Goal: Obtain resource: Download file/media

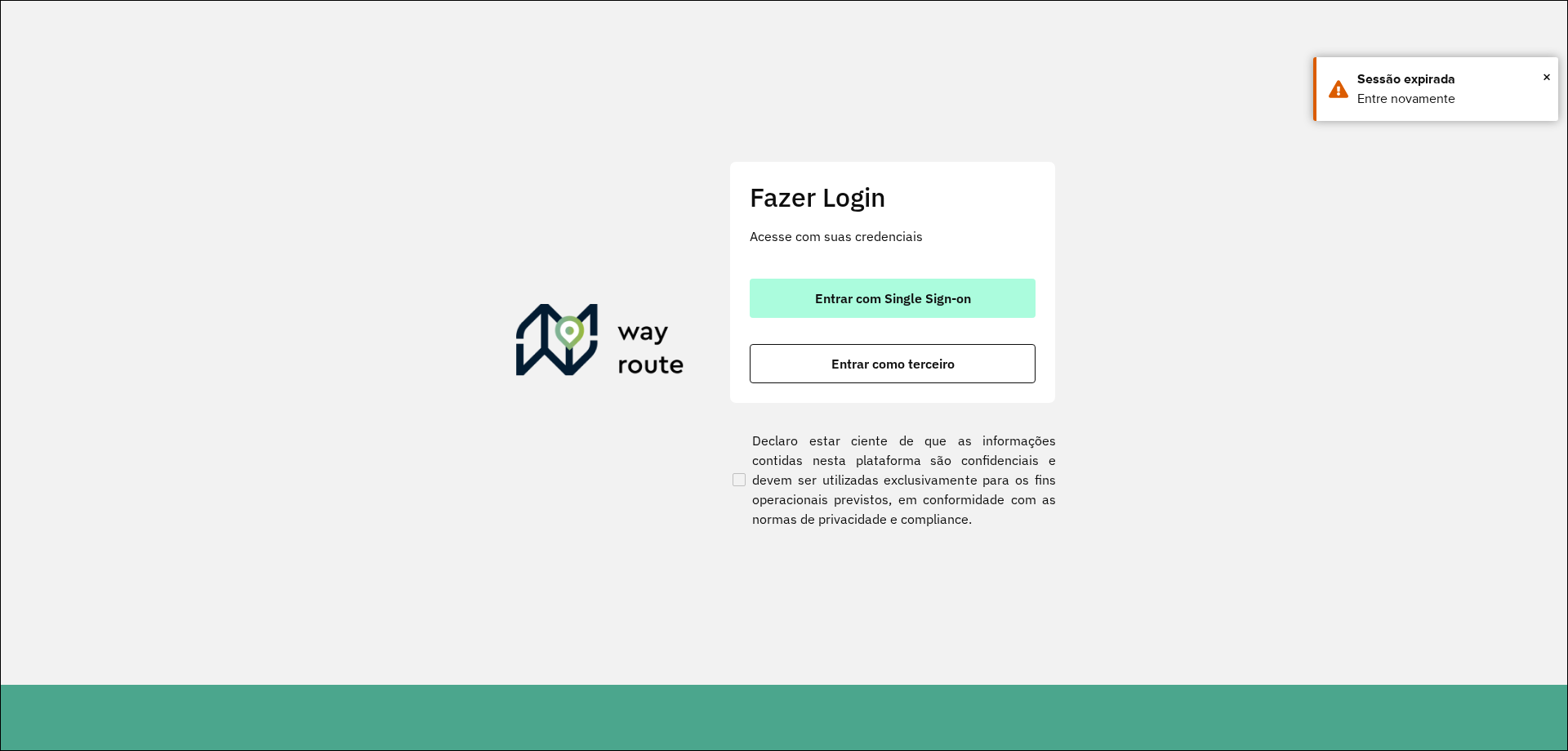
click at [935, 300] on span "Entrar com Single Sign-on" at bounding box center [893, 298] width 156 height 13
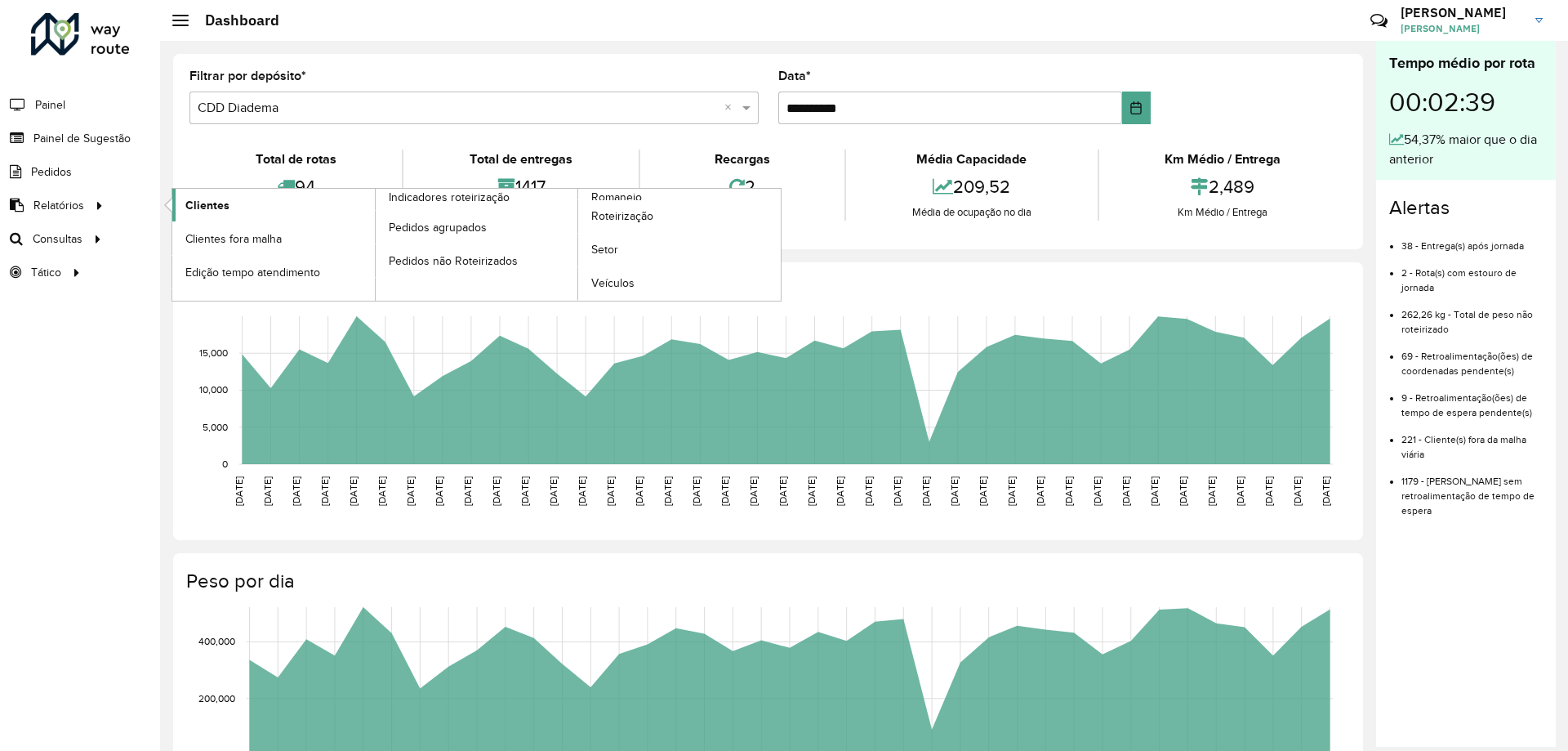
click at [214, 207] on span "Clientes" at bounding box center [208, 206] width 44 height 17
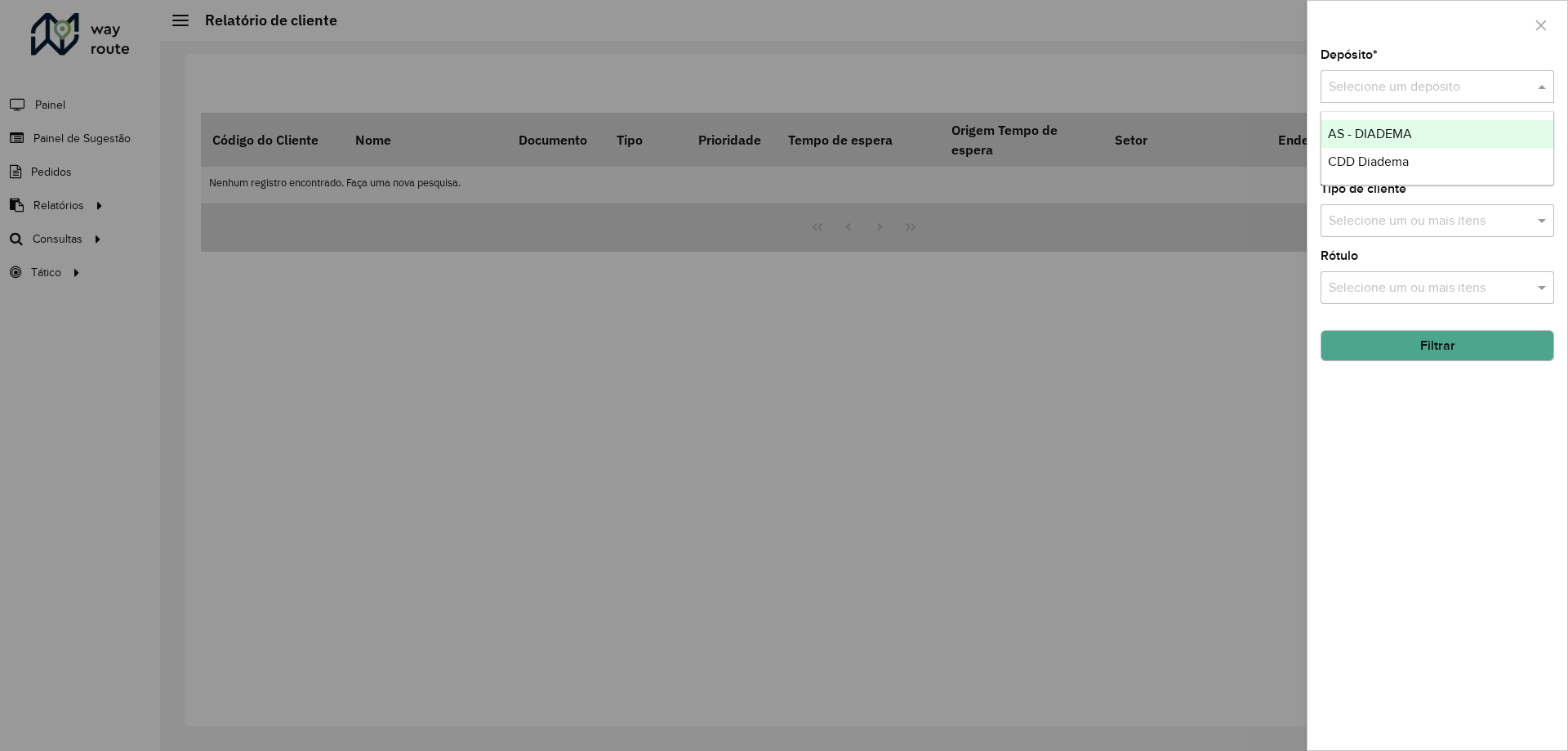
click at [1492, 77] on input "text" at bounding box center [1421, 87] width 185 height 19
click at [1372, 157] on span "CDD Diadema" at bounding box center [1368, 161] width 81 height 14
click at [1360, 164] on input "text" at bounding box center [1429, 154] width 210 height 19
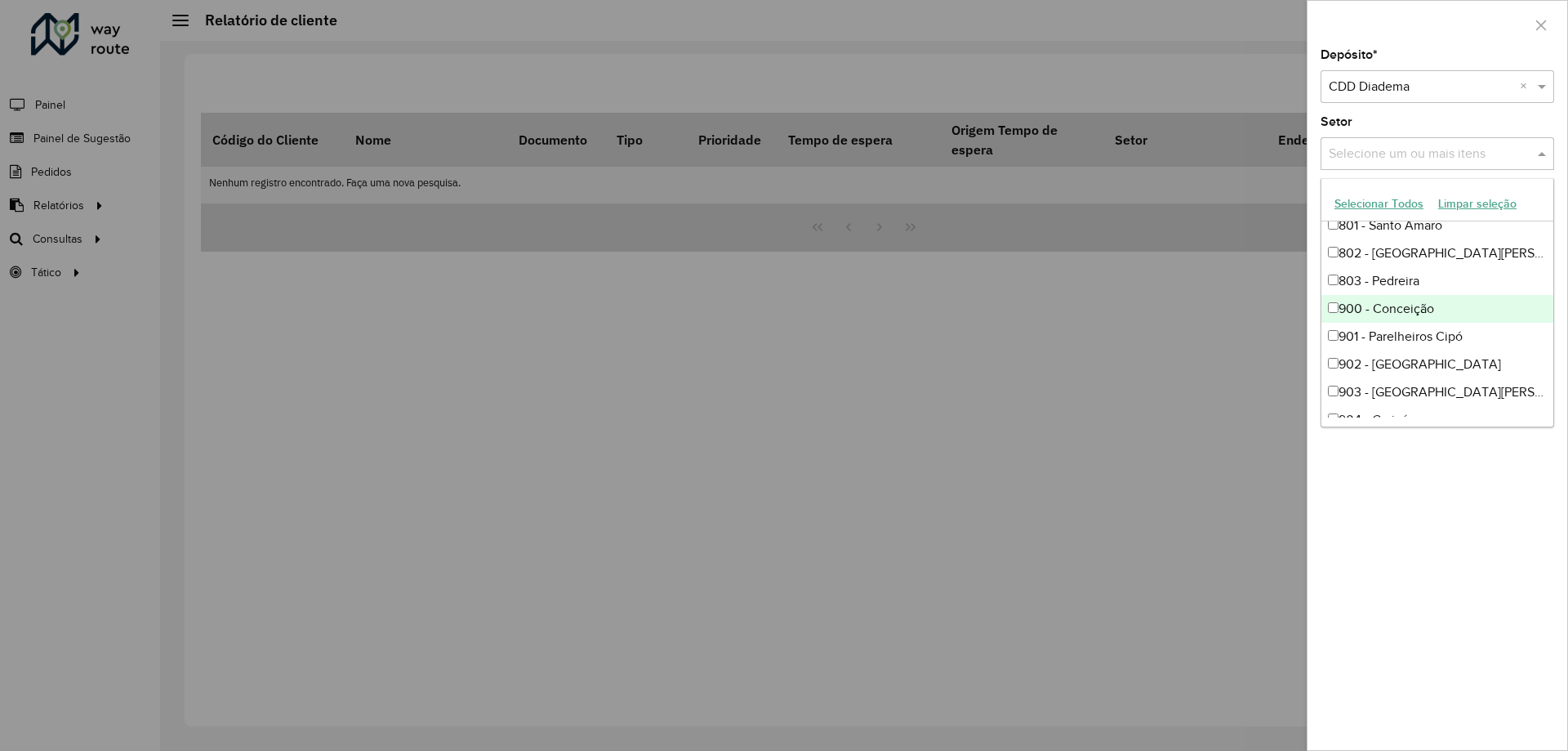
scroll to position [1062, 0]
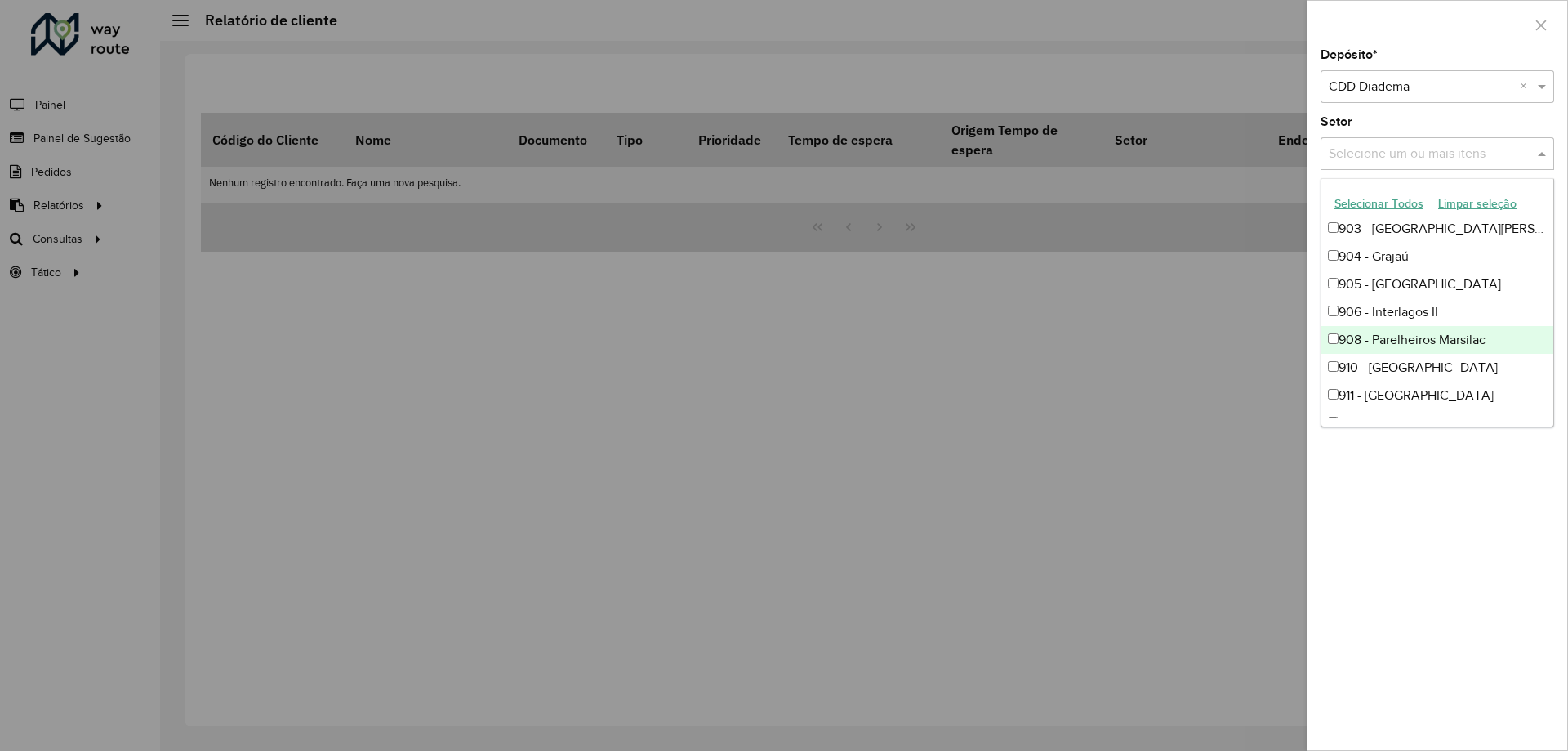
click at [1416, 348] on div "908 - Parelheiros Marsilac" at bounding box center [1438, 340] width 232 height 28
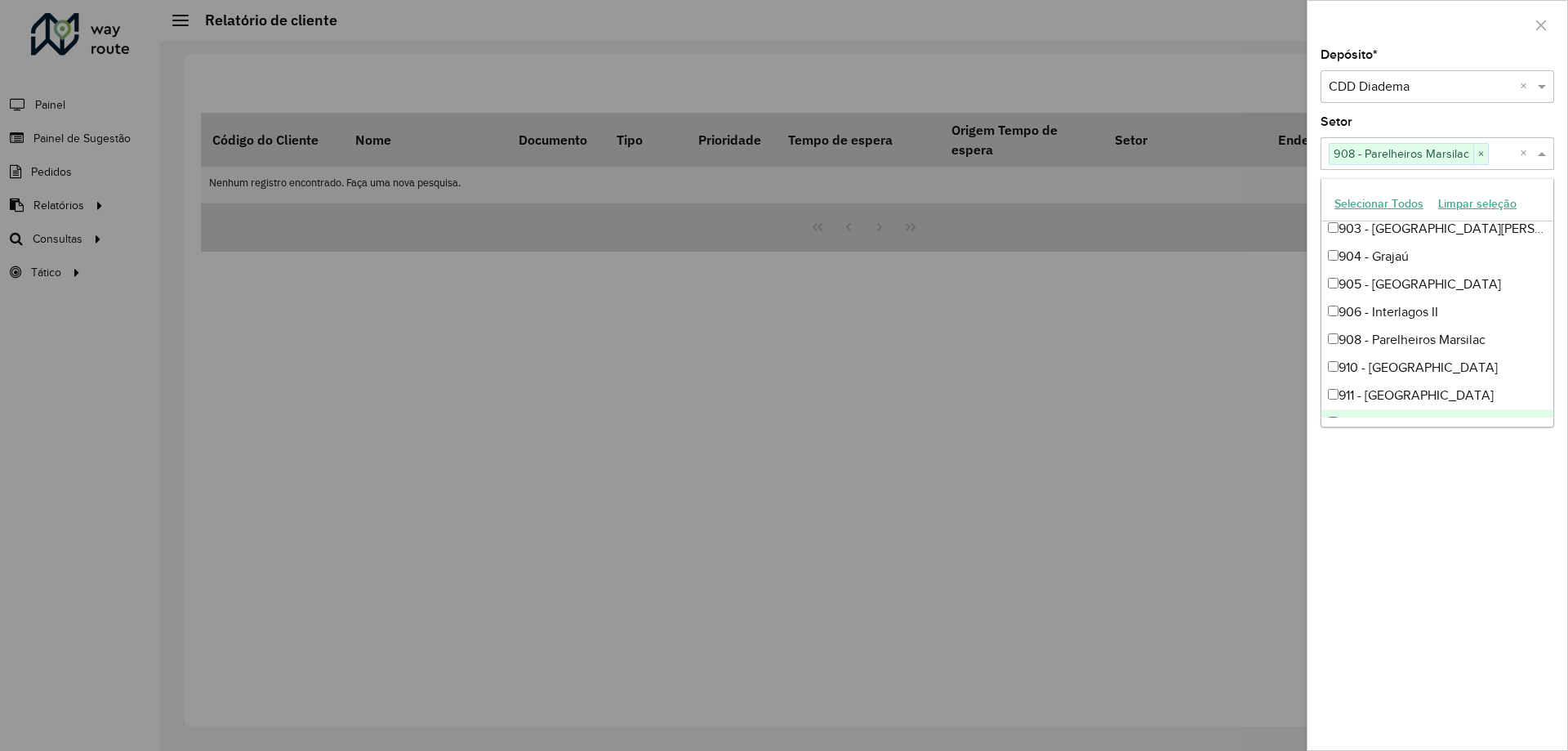
click at [1491, 532] on div "Depósito * Selecione um depósito × CDD Diadema × Setor Selecione um ou mais ite…" at bounding box center [1438, 399] width 260 height 701
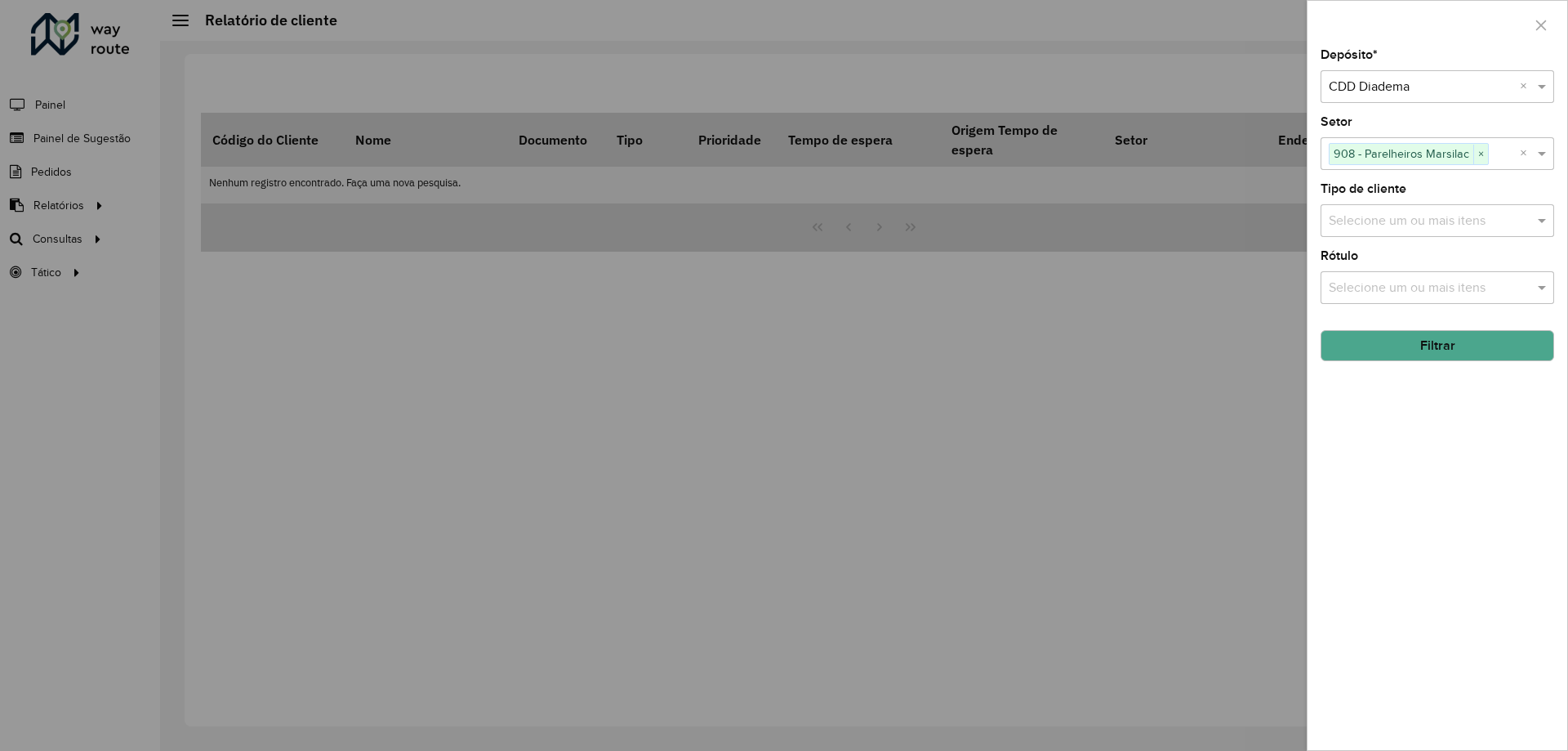
click at [1435, 342] on button "Filtrar" at bounding box center [1438, 345] width 233 height 31
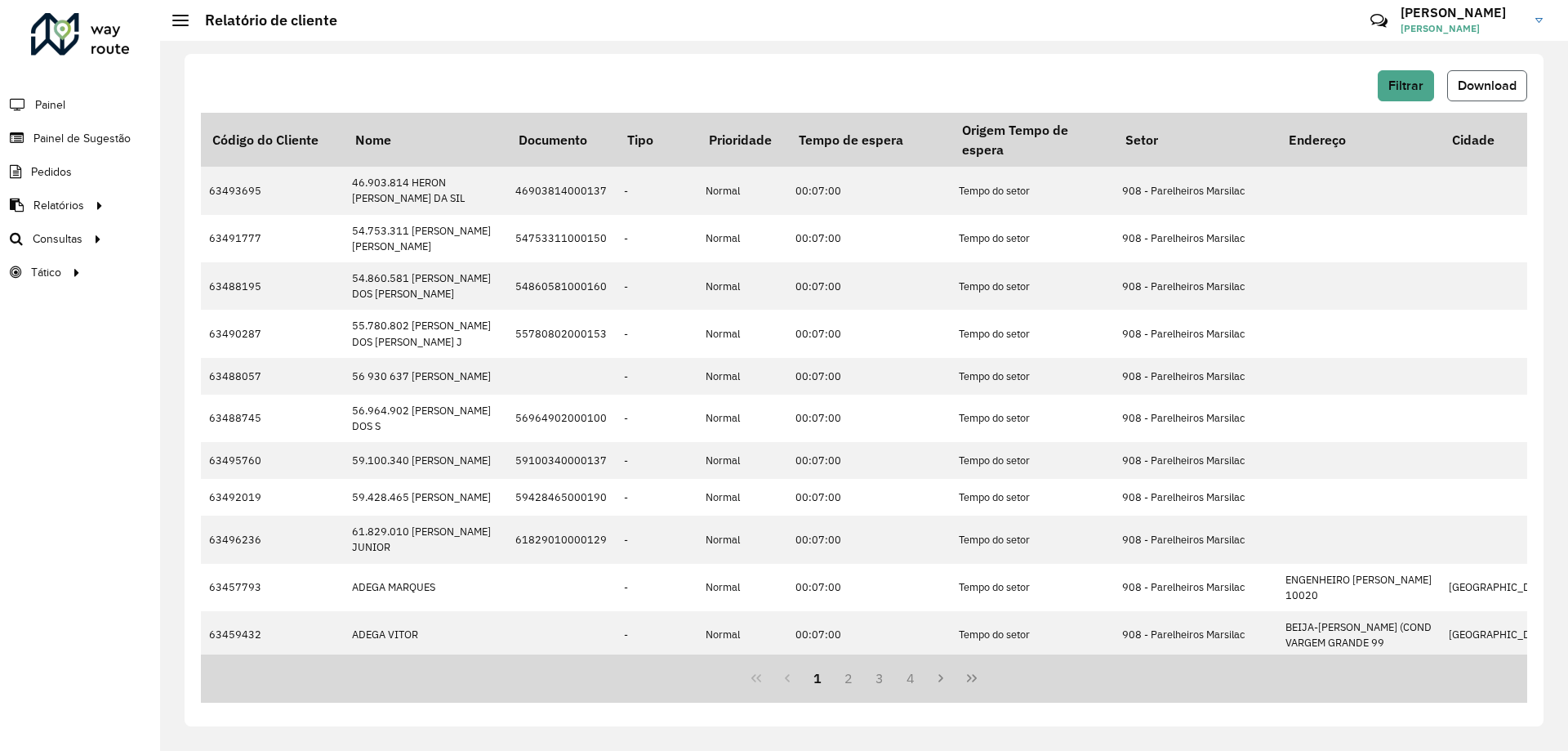
click at [1485, 88] on span "Download" at bounding box center [1487, 85] width 58 height 14
click at [1401, 80] on span "Filtrar" at bounding box center [1406, 85] width 35 height 14
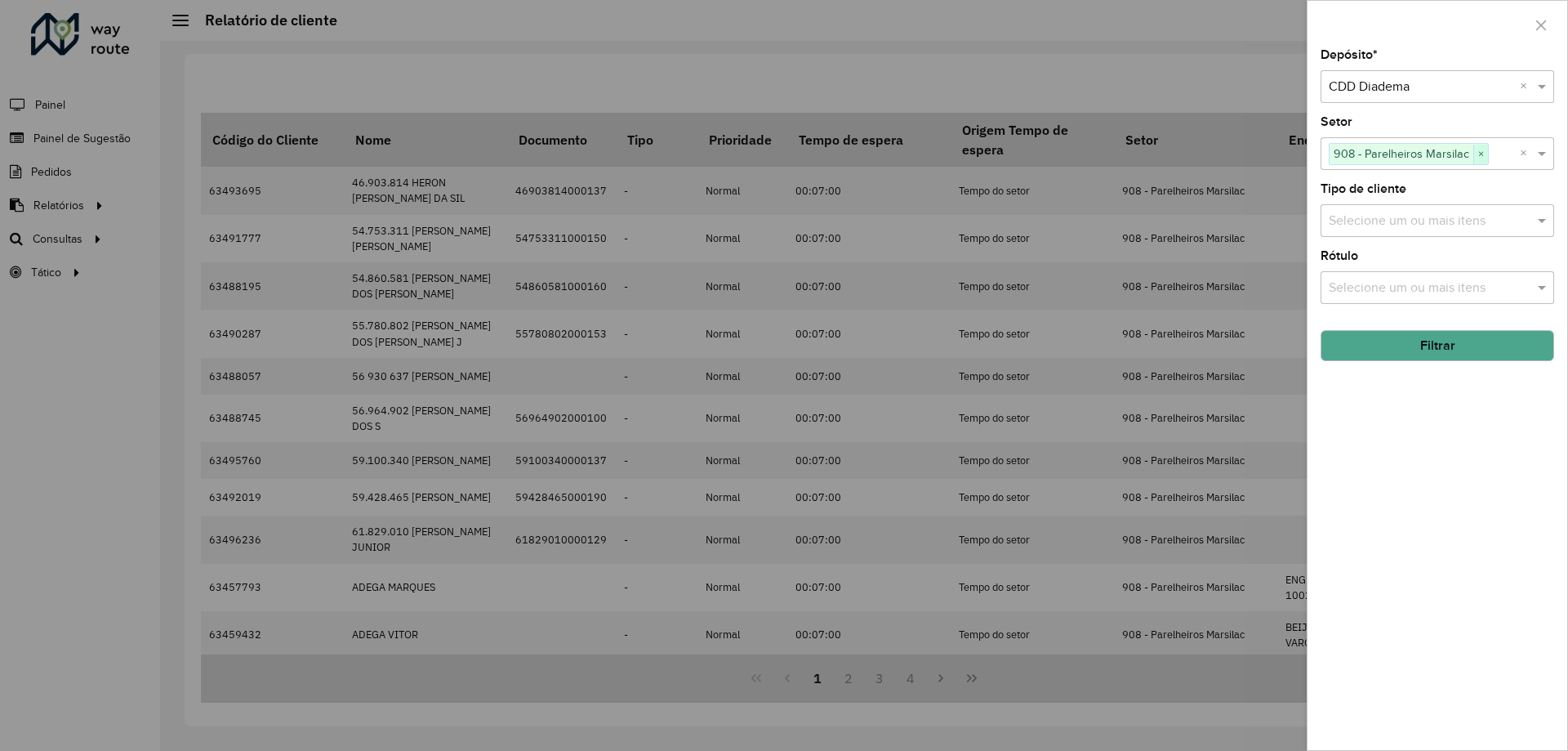
click at [1478, 151] on span "×" at bounding box center [1480, 154] width 14 height 19
click at [1478, 151] on input "text" at bounding box center [1429, 154] width 210 height 19
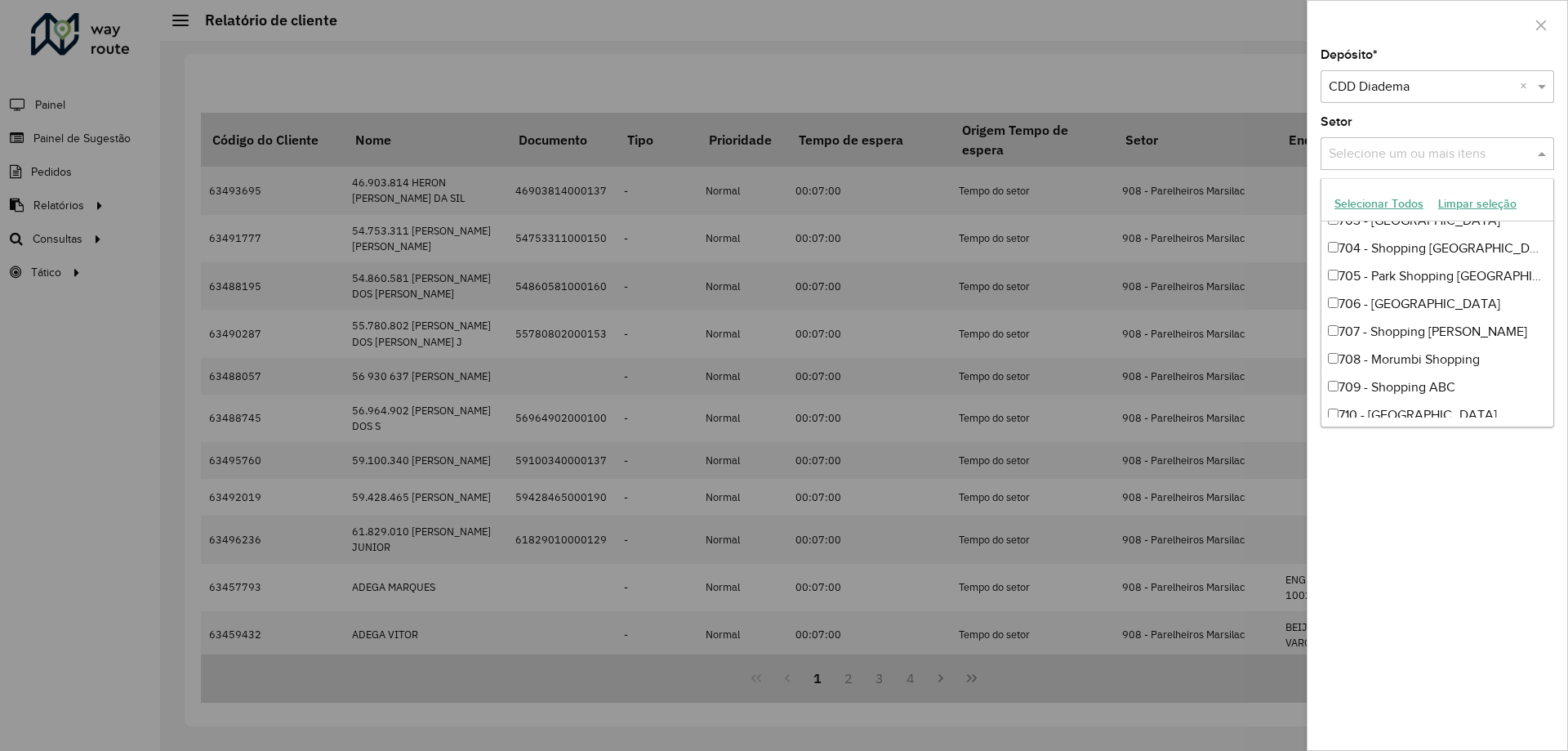
scroll to position [898, 0]
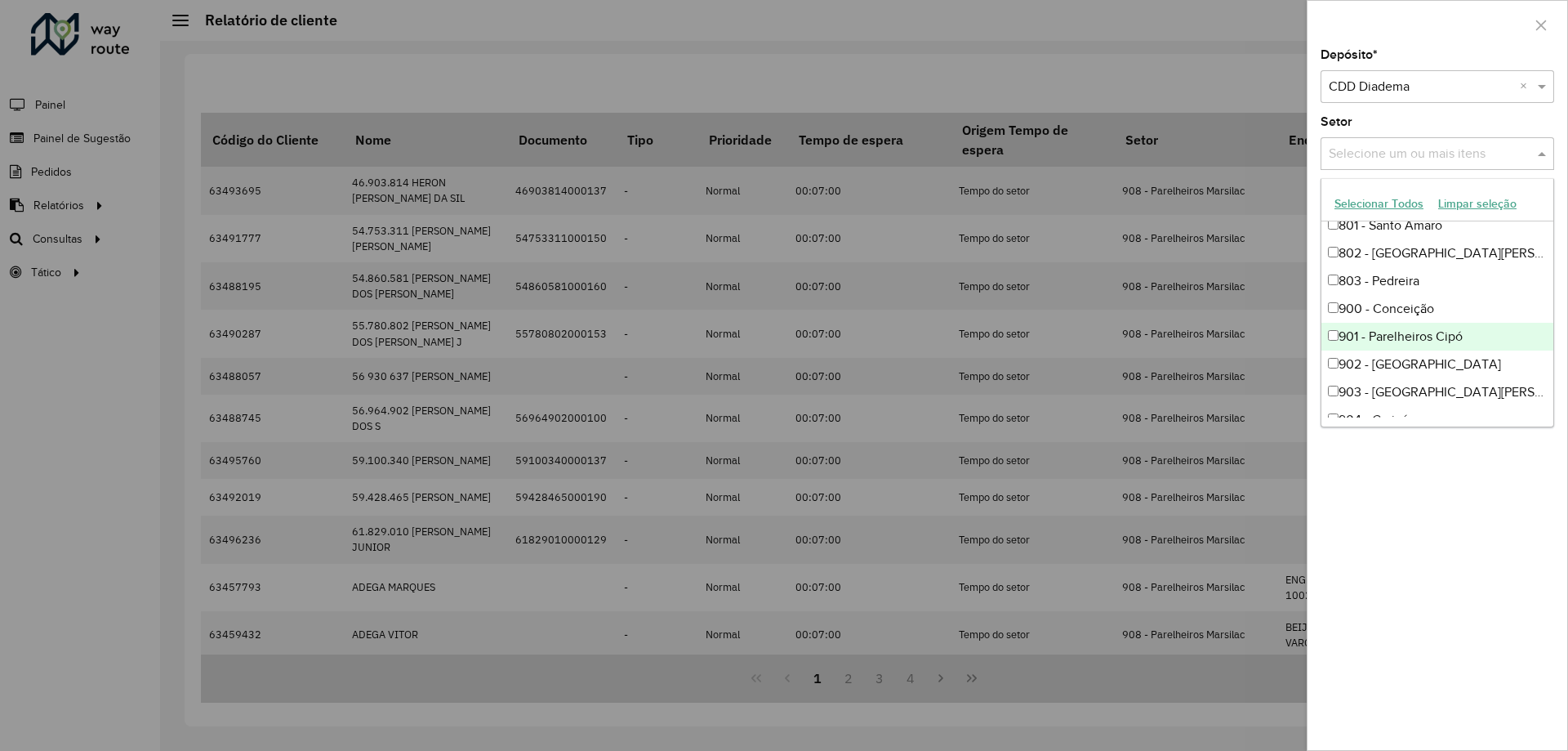
click at [1441, 328] on div "901 - Parelheiros Cipó" at bounding box center [1438, 336] width 232 height 28
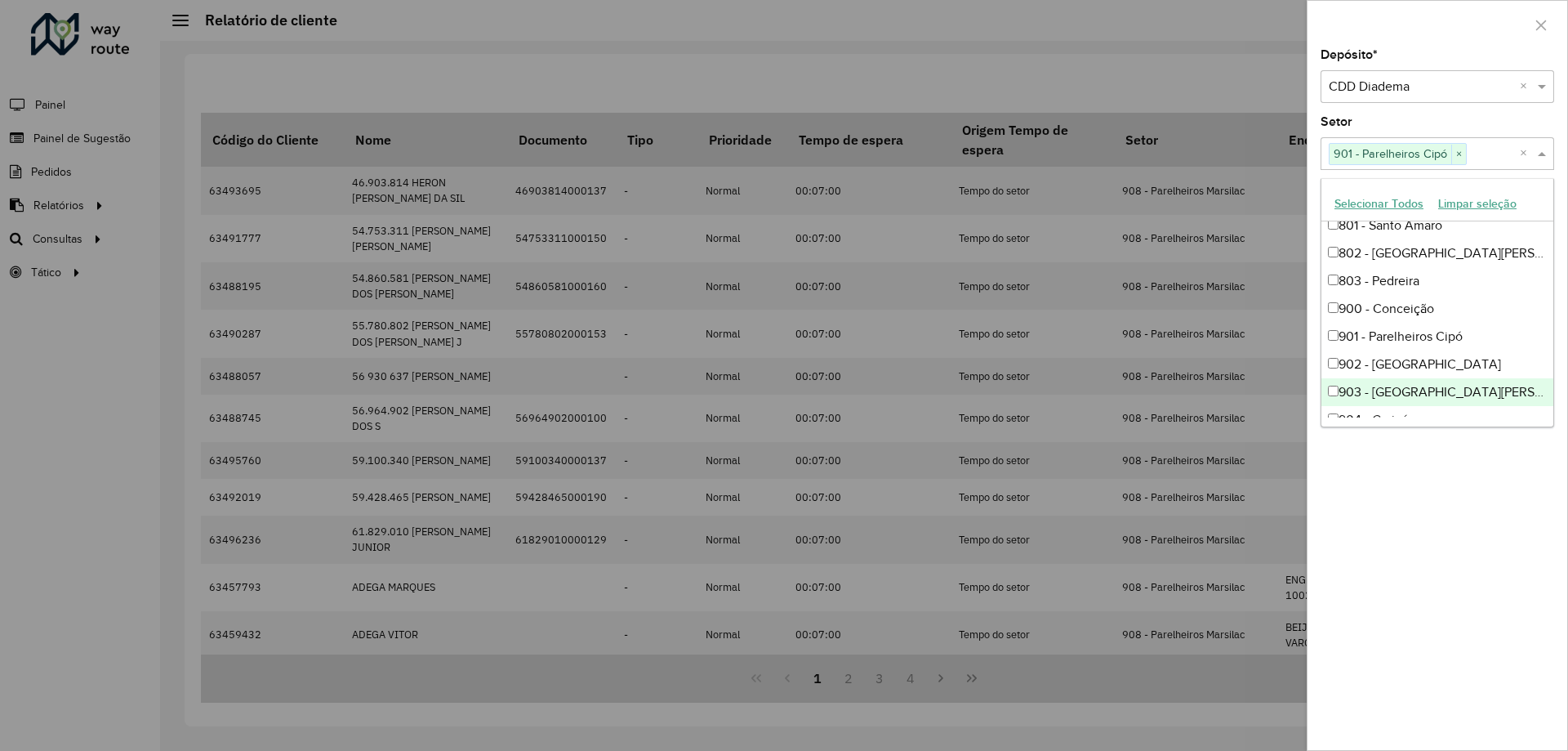
click at [1423, 530] on div "Depósito * Selecione um depósito × CDD Diadema × Setor Selecione um ou mais ite…" at bounding box center [1438, 399] width 260 height 701
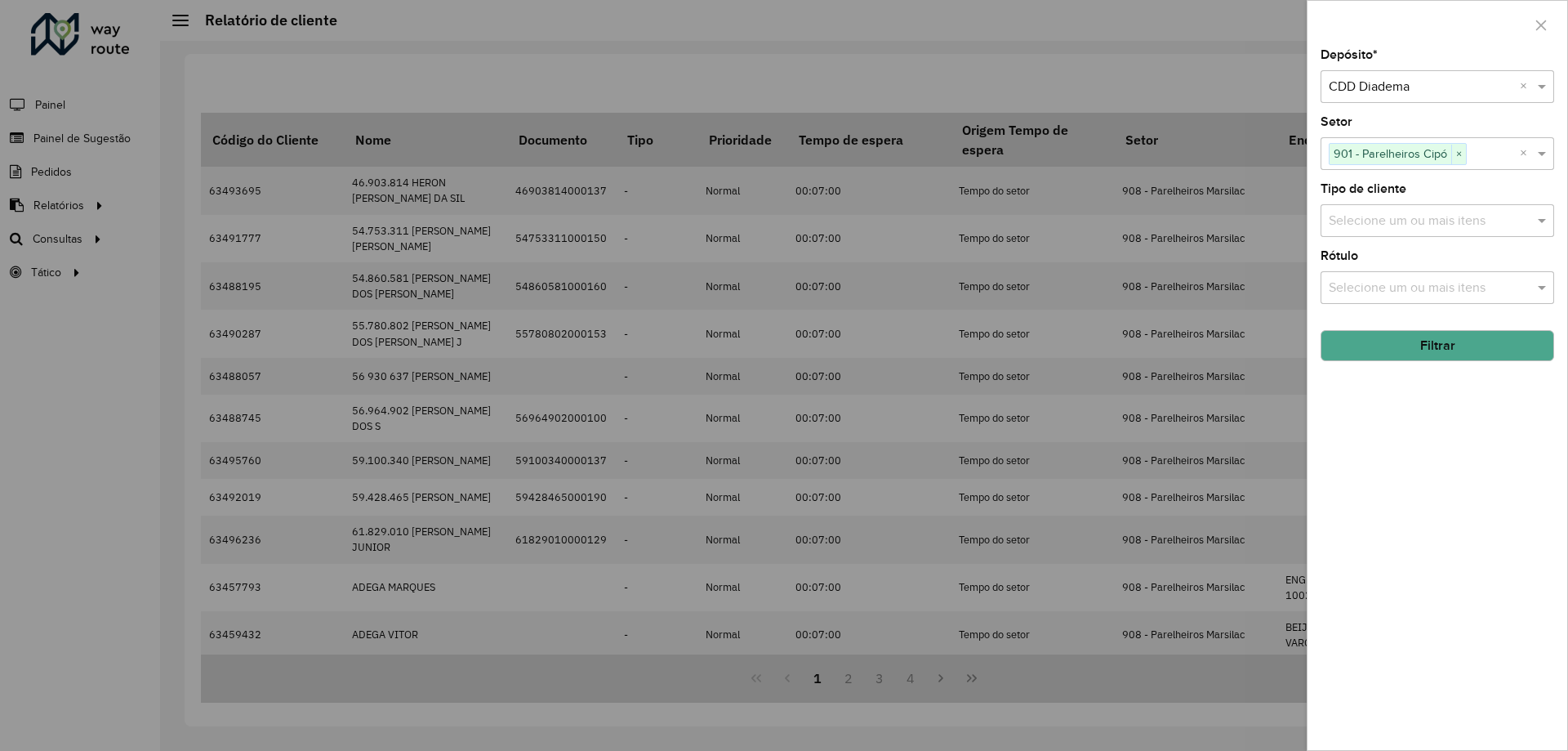
click at [1434, 352] on button "Filtrar" at bounding box center [1438, 345] width 233 height 31
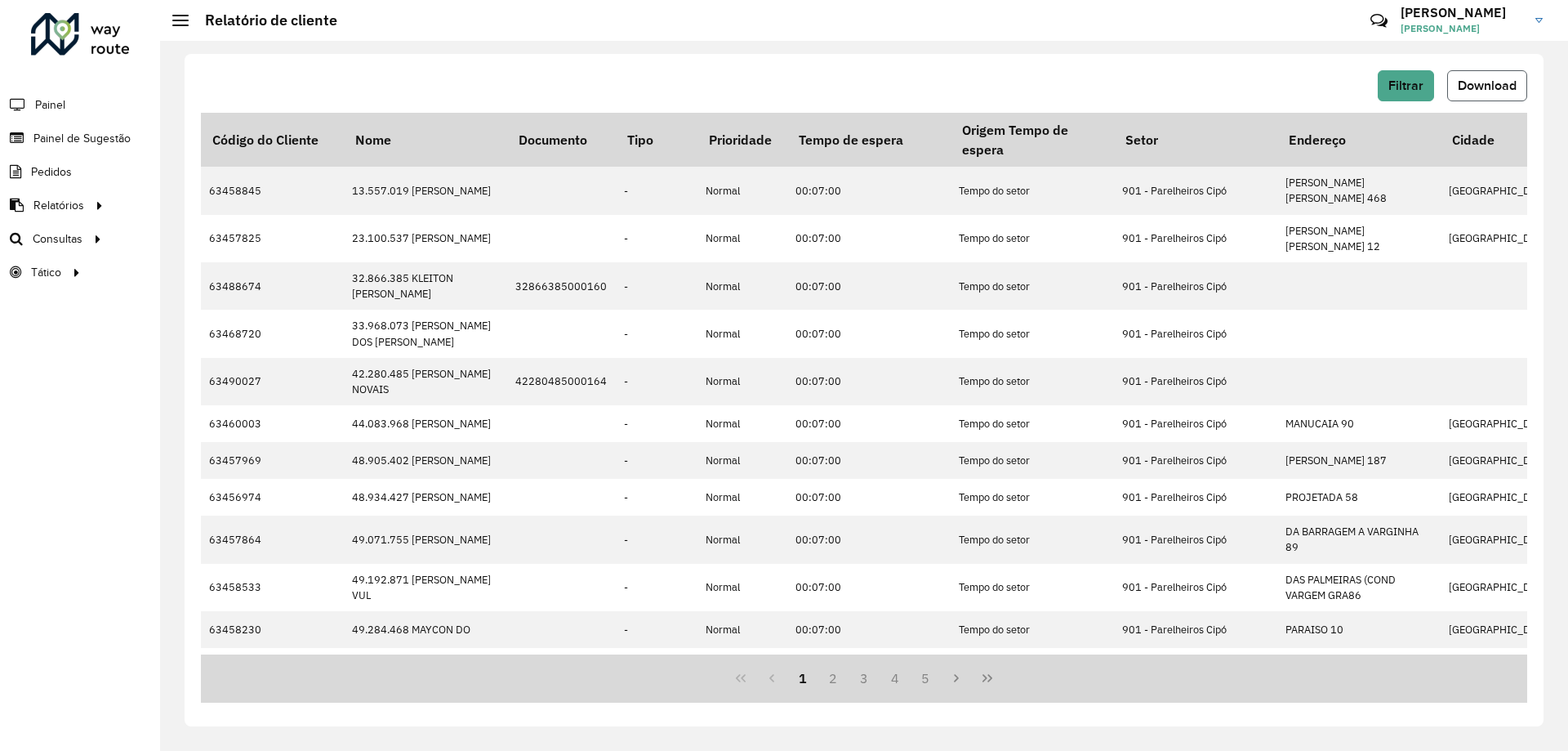
click at [1516, 91] on span "Download" at bounding box center [1487, 85] width 58 height 14
